Goal: Feedback & Contribution: Leave review/rating

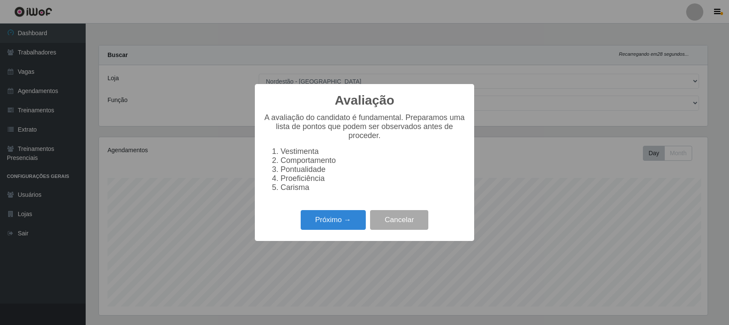
select select "420"
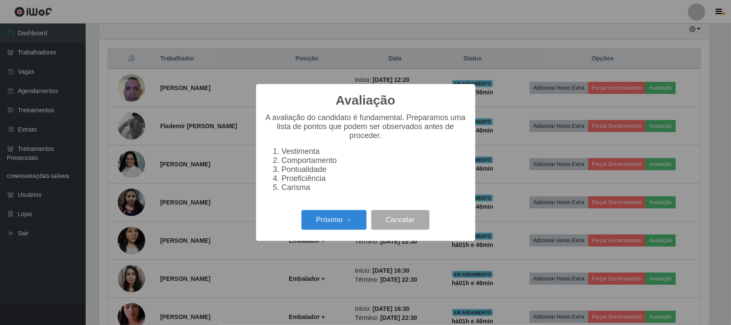
scroll to position [178, 611]
click at [331, 230] on button "Próximo →" at bounding box center [334, 220] width 65 height 20
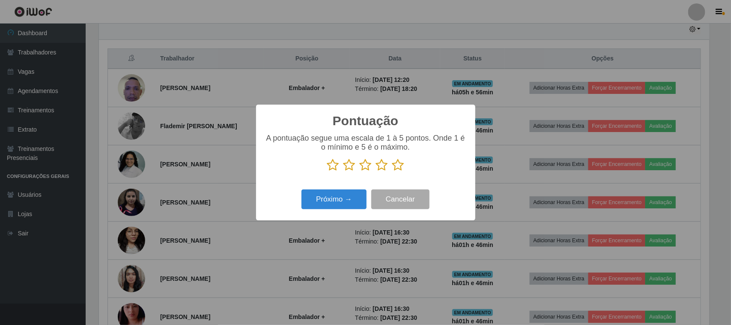
click at [397, 164] on icon at bounding box center [398, 164] width 12 height 13
click at [392, 171] on input "radio" at bounding box center [392, 171] width 0 height 0
click at [355, 196] on button "Próximo →" at bounding box center [334, 199] width 65 height 20
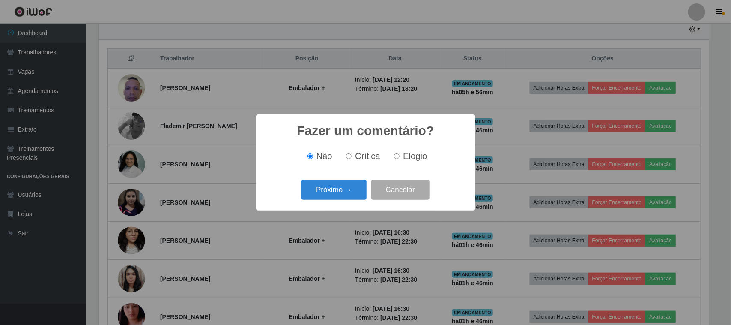
click at [417, 155] on span "Elogio" at bounding box center [415, 155] width 24 height 9
click at [400, 155] on input "Elogio" at bounding box center [397, 156] width 6 height 6
radio input "true"
click at [332, 196] on button "Próximo →" at bounding box center [334, 189] width 65 height 20
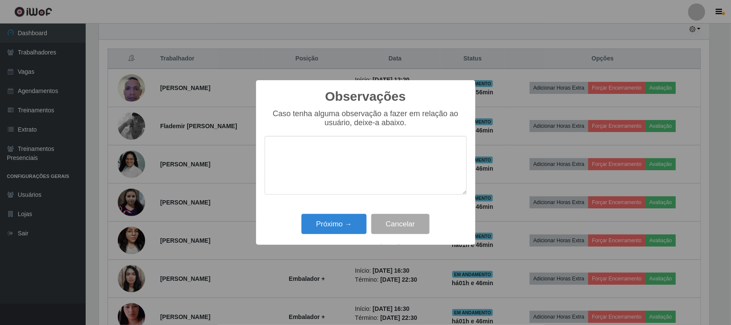
click at [373, 155] on textarea at bounding box center [366, 165] width 202 height 59
type textarea "pontual"
click at [343, 226] on button "Próximo →" at bounding box center [334, 224] width 65 height 20
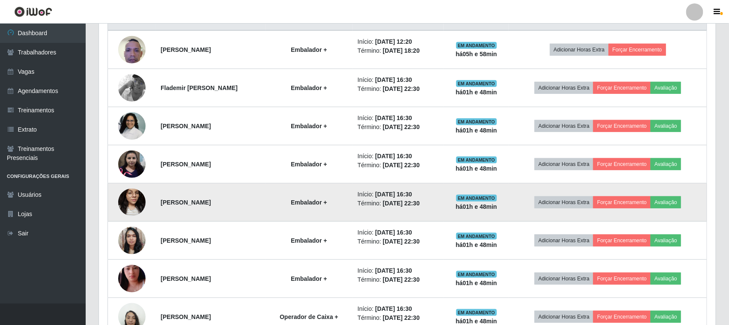
scroll to position [291, 0]
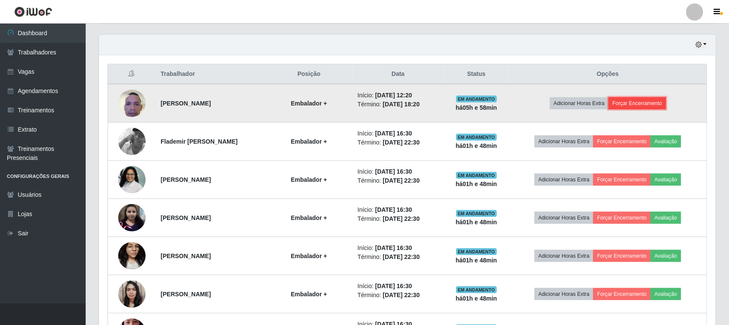
click at [658, 104] on button "Forçar Encerramento" at bounding box center [637, 103] width 57 height 12
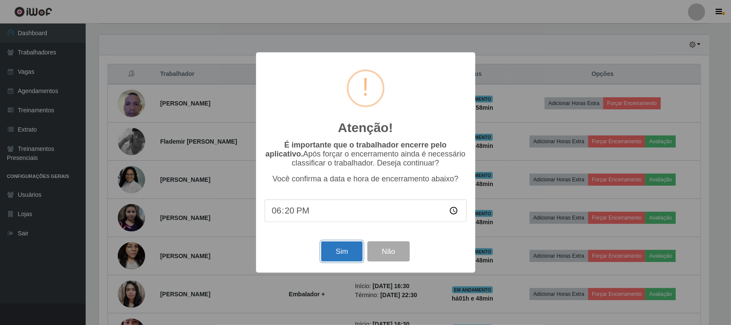
click at [347, 247] on button "Sim" at bounding box center [342, 251] width 42 height 20
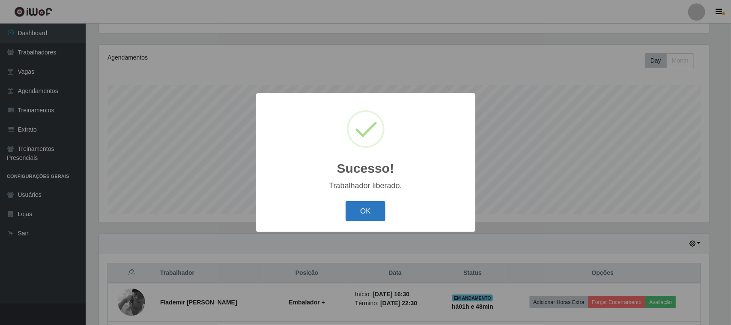
click at [358, 215] on button "OK" at bounding box center [366, 211] width 40 height 20
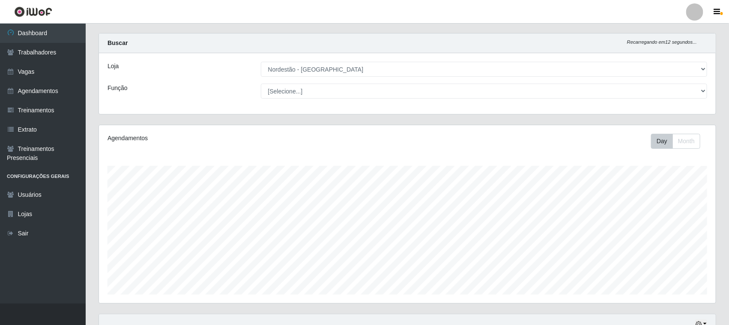
scroll to position [0, 0]
